Goal: Information Seeking & Learning: Learn about a topic

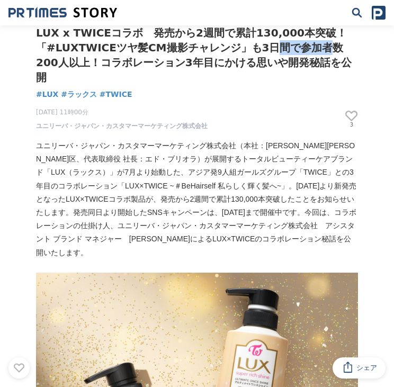
drag, startPoint x: 292, startPoint y: 52, endPoint x: 333, endPoint y: 46, distance: 41.4
click at [333, 46] on h1 "LUX x TWICEコラボ　発売から2週間で累計130,000本突破！「#LUXTWICEツヤ髪CM撮影チャレンジ」も3日間で参加者数200人以上！コラボレ…" at bounding box center [197, 54] width 322 height 59
click at [121, 65] on h1 "LUX x TWICEコラボ　発売から2週間で累計130,000本突破！「#LUXTWICEツヤ髪CM撮影チャレンジ」も3日間で参加者数200人以上！コラボレ…" at bounding box center [197, 54] width 322 height 59
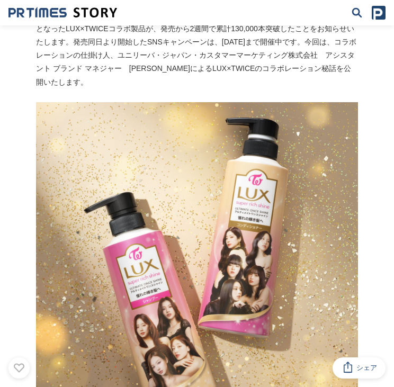
scroll to position [159, 0]
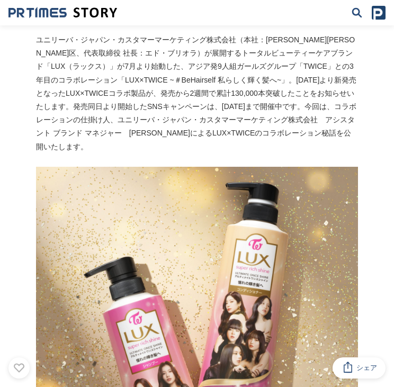
click at [212, 269] on img at bounding box center [197, 328] width 322 height 322
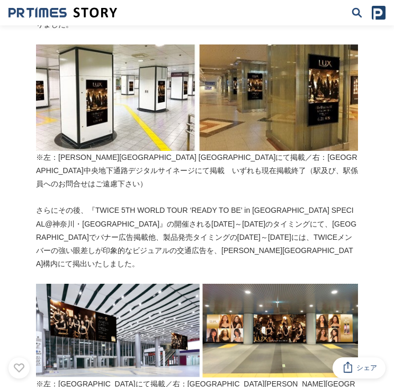
scroll to position [1006, 0]
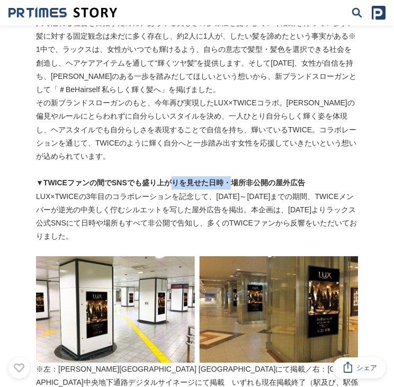
drag, startPoint x: 169, startPoint y: 173, endPoint x: 229, endPoint y: 165, distance: 60.3
click at [229, 178] on strong "▼TWICEファンの間でSNSでも盛り上がりを見せた日時・場所非公開の屋外広告" at bounding box center [170, 182] width 269 height 8
click at [317, 190] on p "LUX×TWICEの3年目のコラボレーションを記念して、[DATE]～[DATE]までの期間、TWICEメンバーが逆光の中美しく佇むシルエットを写した屋外広告…" at bounding box center [197, 216] width 322 height 53
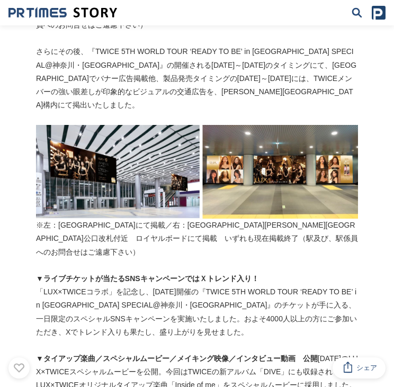
scroll to position [1430, 0]
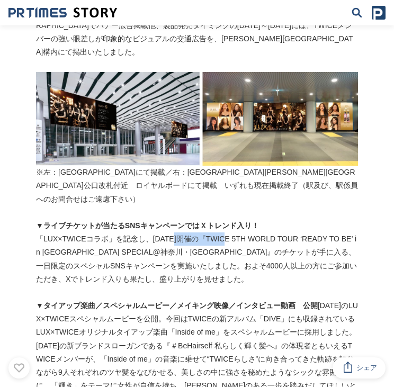
drag, startPoint x: 181, startPoint y: 203, endPoint x: 242, endPoint y: 204, distance: 60.9
click at [242, 233] on p "「LUX×TWICEコラボ」を記念し、[DATE]開催の『TWICE 5TH WORLD TOUR ‘READY TO BE’ in [GEOGRAPHIC_…" at bounding box center [197, 259] width 322 height 53
drag, startPoint x: 236, startPoint y: 210, endPoint x: 185, endPoint y: 216, distance: 50.6
click at [185, 233] on p "「LUX×TWICEコラボ」を記念し、[DATE]開催の『TWICE 5TH WORLD TOUR ‘READY TO BE’ in [GEOGRAPHIC_…" at bounding box center [197, 259] width 322 height 53
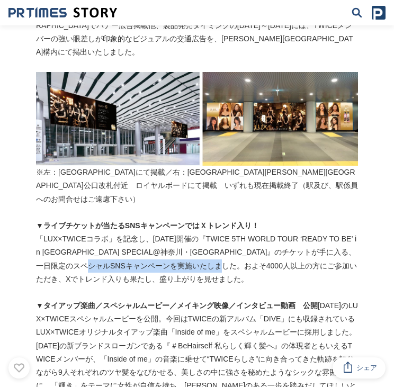
drag, startPoint x: 209, startPoint y: 223, endPoint x: 289, endPoint y: 224, distance: 80.0
click at [289, 233] on p "「LUX×TWICEコラボ」を記念し、[DATE]開催の『TWICE 5TH WORLD TOUR ‘READY TO BE’ in [GEOGRAPHIC_…" at bounding box center [197, 259] width 322 height 53
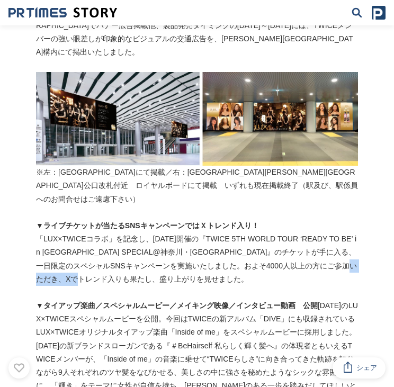
drag, startPoint x: 110, startPoint y: 237, endPoint x: 165, endPoint y: 242, distance: 55.3
click at [165, 242] on p "「LUX×TWICEコラボ」を記念し、[DATE]開催の『TWICE 5TH WORLD TOUR ‘READY TO BE’ in [GEOGRAPHIC_…" at bounding box center [197, 259] width 322 height 53
drag, startPoint x: 75, startPoint y: 225, endPoint x: 92, endPoint y: 229, distance: 18.0
click at [92, 233] on p "「LUX×TWICEコラボ」を記念し、[DATE]開催の『TWICE 5TH WORLD TOUR ‘READY TO BE’ in [GEOGRAPHIC_…" at bounding box center [197, 259] width 322 height 53
drag, startPoint x: 200, startPoint y: 229, endPoint x: 244, endPoint y: 230, distance: 44.5
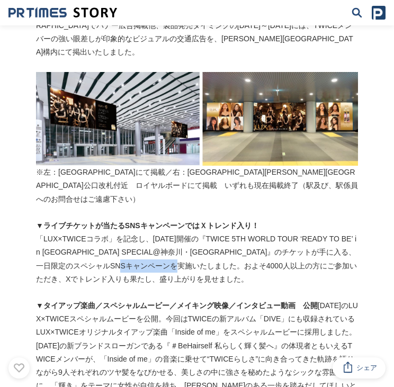
click at [244, 233] on p "「LUX×TWICEコラボ」を記念し、[DATE]開催の『TWICE 5TH WORLD TOUR ‘READY TO BE’ in [GEOGRAPHIC_…" at bounding box center [197, 259] width 322 height 53
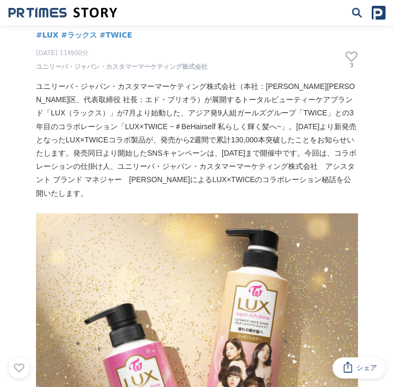
scroll to position [72, 0]
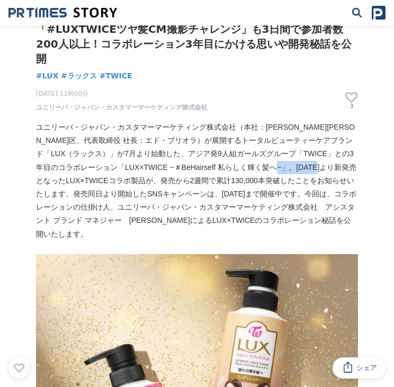
drag, startPoint x: 314, startPoint y: 165, endPoint x: 330, endPoint y: 172, distance: 17.8
drag, startPoint x: 88, startPoint y: 182, endPoint x: 110, endPoint y: 184, distance: 21.3
click at [110, 184] on p "ユニリーバ・ジャパン・カスタマーマーケティング株式会社（本社：[PERSON_NAME][PERSON_NAME]区、代表取締役 社長：エド・ブリオラ）が展開…" at bounding box center [197, 181] width 322 height 120
drag, startPoint x: 110, startPoint y: 184, endPoint x: 140, endPoint y: 183, distance: 30.7
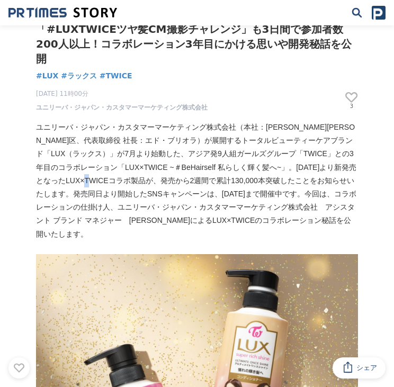
click at [140, 183] on p "ユニリーバ・ジャパン・カスタマーマーケティング株式会社（本社：[PERSON_NAME][PERSON_NAME]区、代表取締役 社長：エド・ブリオラ）が展開…" at bounding box center [197, 181] width 322 height 120
click at [248, 199] on p "ユニリーバ・ジャパン・カスタマーマーケティング株式会社（本社：[PERSON_NAME][PERSON_NAME]区、代表取締役 社長：エド・ブリオラ）が展開…" at bounding box center [197, 181] width 322 height 120
drag, startPoint x: 158, startPoint y: 182, endPoint x: 201, endPoint y: 178, distance: 43.1
click at [201, 178] on p "ユニリーバ・ジャパン・カスタマーマーケティング株式会社（本社：[PERSON_NAME][PERSON_NAME]区、代表取締役 社長：エド・ブリオラ）が展開…" at bounding box center [197, 181] width 322 height 120
click at [301, 164] on p "ユニリーバ・ジャパン・カスタマーマーケティング株式会社（本社：[PERSON_NAME][PERSON_NAME]区、代表取締役 社長：エド・ブリオラ）が展開…" at bounding box center [197, 181] width 322 height 120
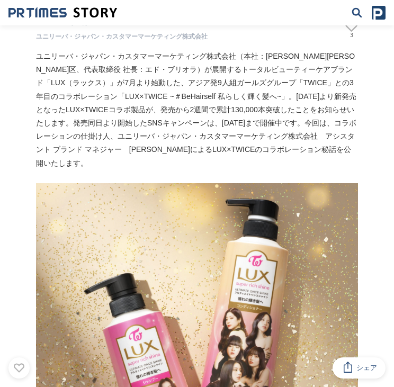
scroll to position [0, 0]
